Goal: Navigation & Orientation: Find specific page/section

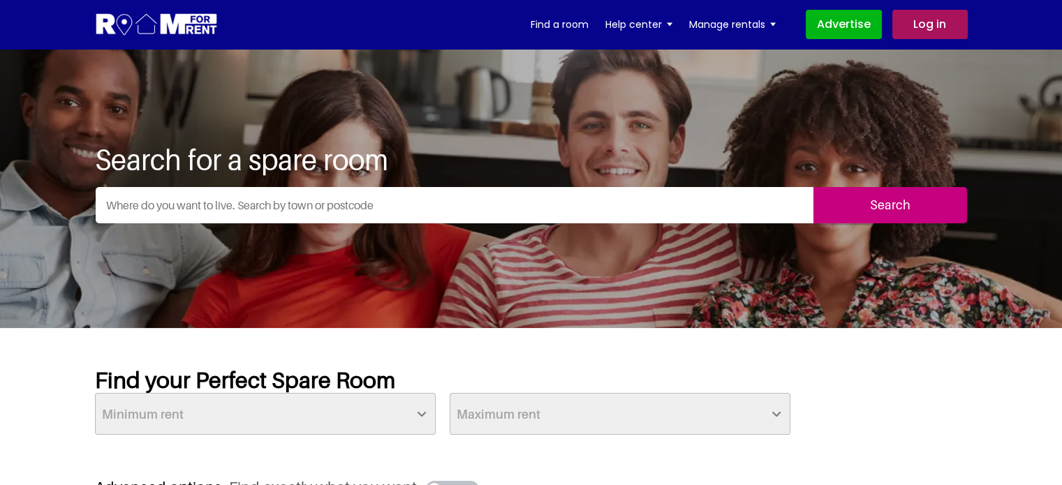
click at [445, 214] on input "text" at bounding box center [455, 205] width 718 height 36
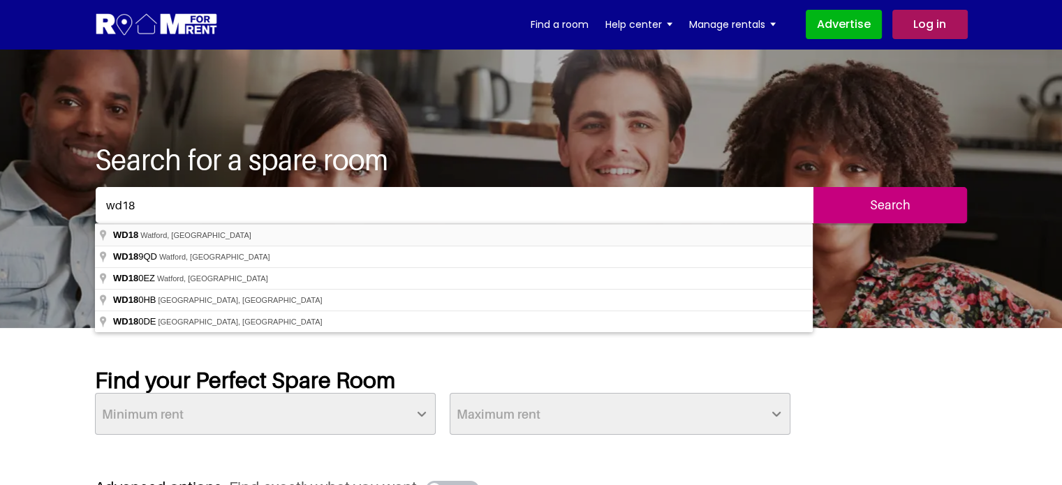
type input "Watford WD18, [GEOGRAPHIC_DATA]"
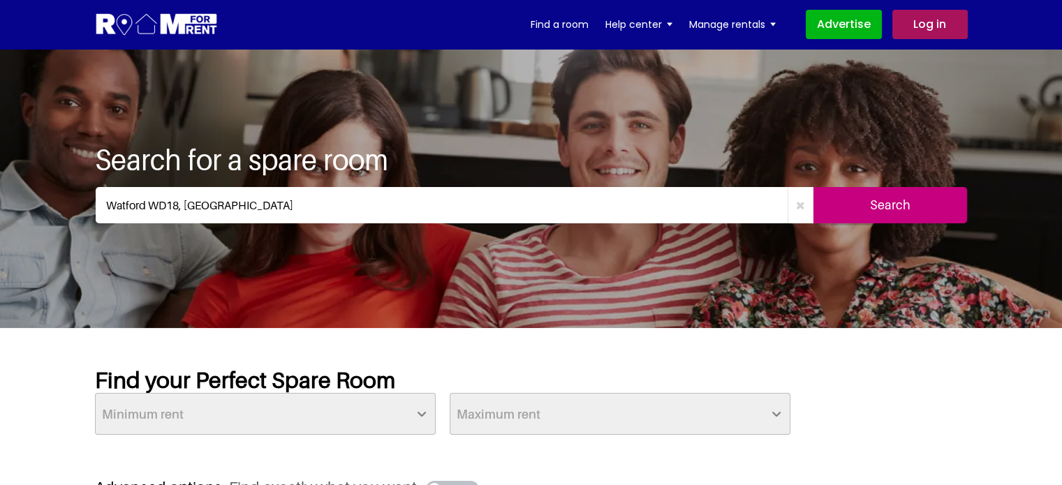
click at [886, 211] on input "Search" at bounding box center [890, 205] width 154 height 36
